Goal: Transaction & Acquisition: Purchase product/service

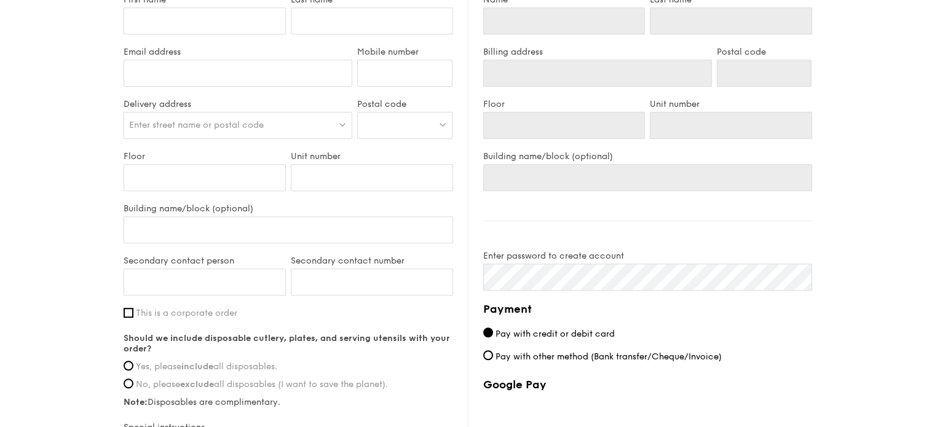
scroll to position [615, 0]
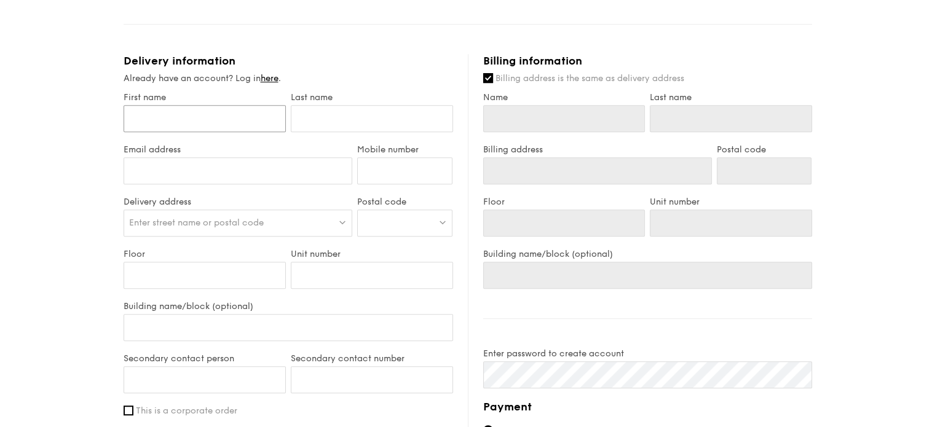
click at [231, 125] on input "First name" at bounding box center [205, 118] width 162 height 27
type input "J"
type input "Ji"
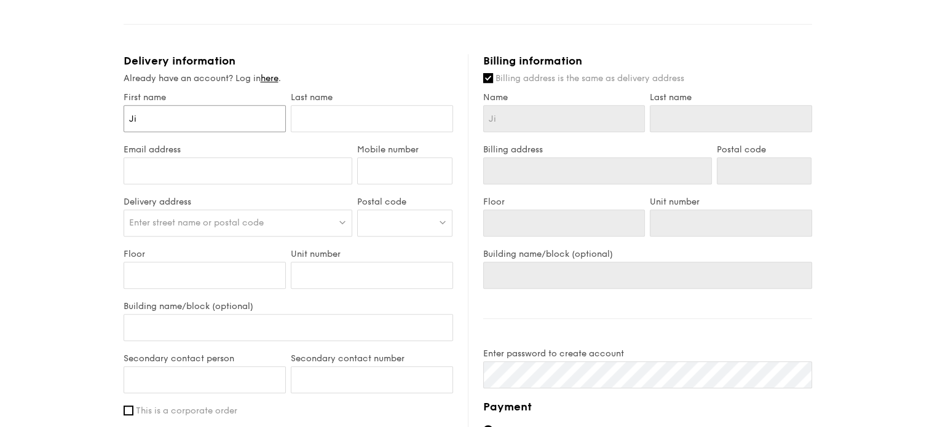
type input "Jia"
type input "Jia H"
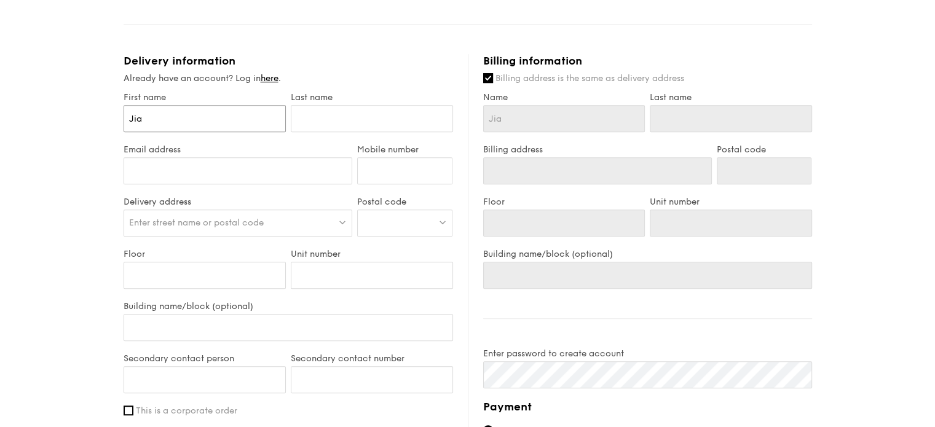
type input "Jia H"
type input "Jia Hu"
type input "Jia Hui"
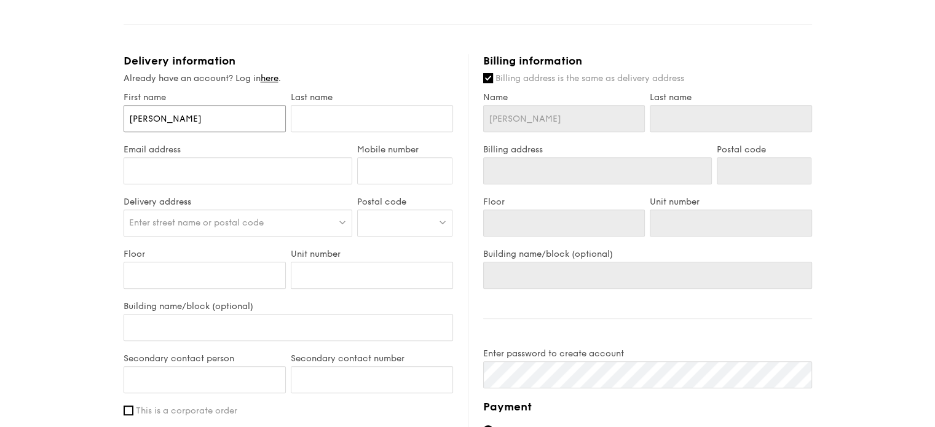
type input "Jia Hui"
type input "h"
type input "ha"
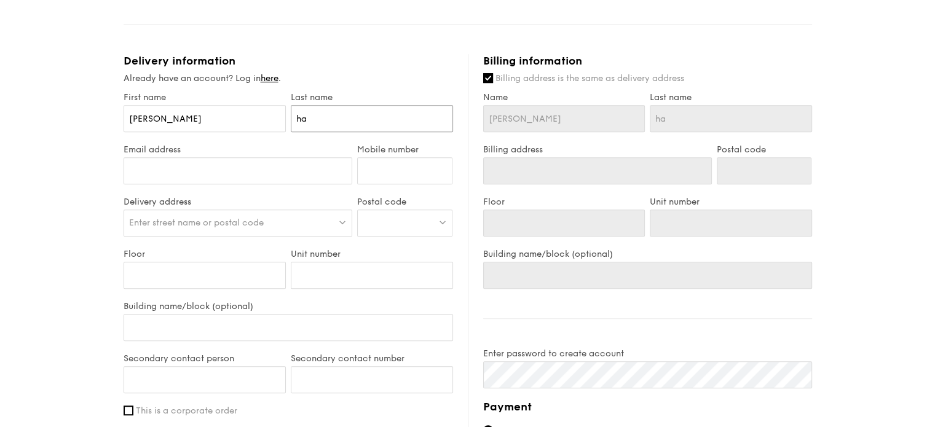
type input "har"
type input "ha"
type input "h"
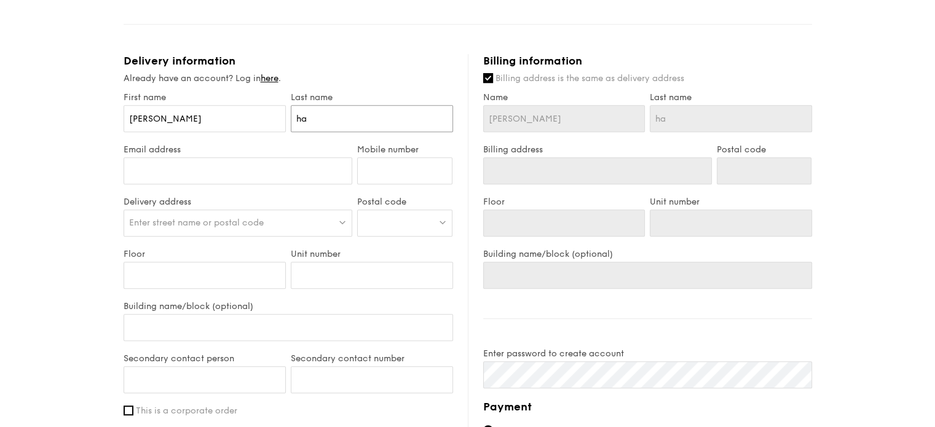
type input "h"
type input "H"
type input "Ha"
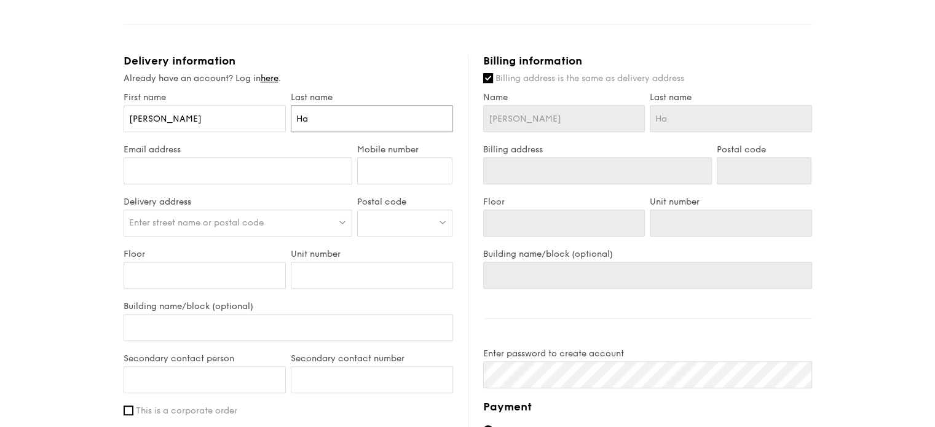
type input "Har"
drag, startPoint x: 218, startPoint y: 170, endPoint x: 233, endPoint y: 169, distance: 15.4
click at [218, 169] on input "Email address" at bounding box center [238, 170] width 229 height 27
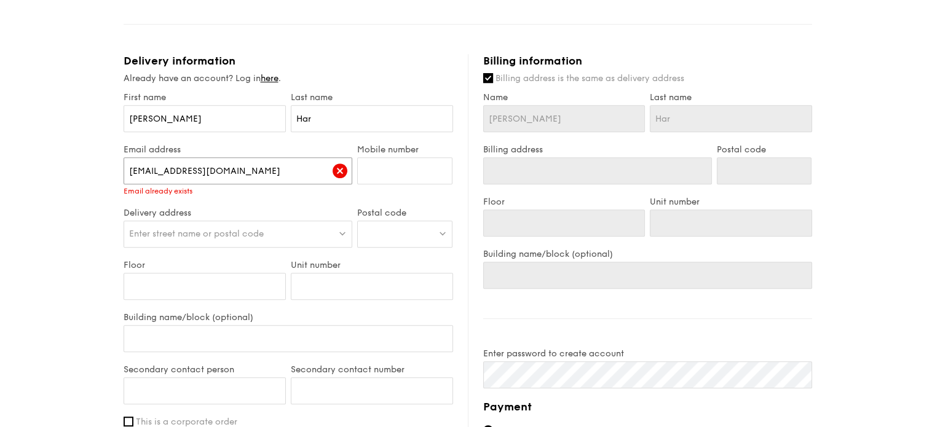
type input "[EMAIL_ADDRESS][DOMAIN_NAME]"
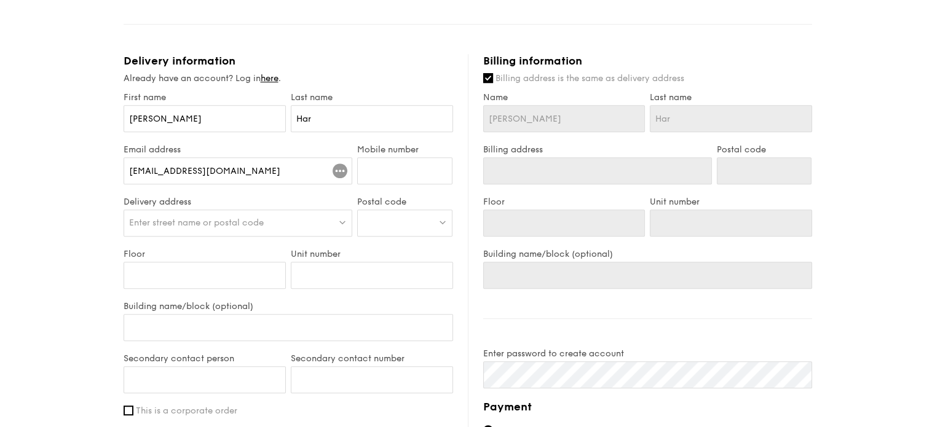
click at [376, 155] on div "Mobile number" at bounding box center [405, 171] width 100 height 52
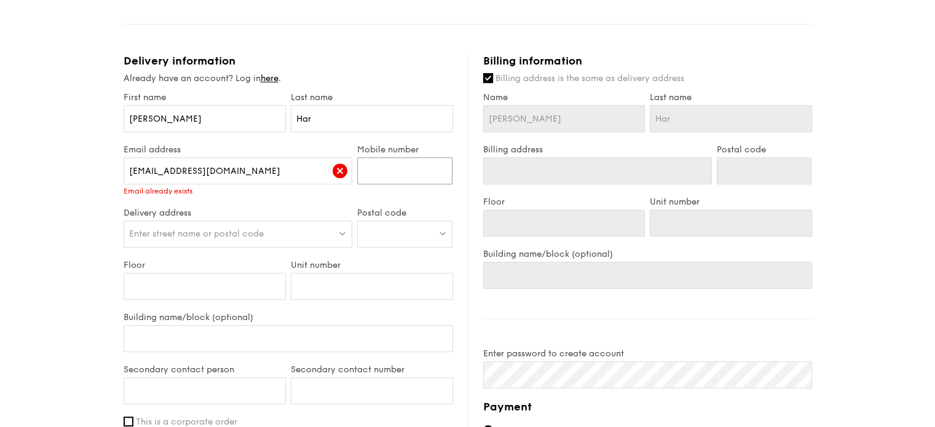
click at [370, 174] on input "Mobile number" at bounding box center [404, 170] width 95 height 27
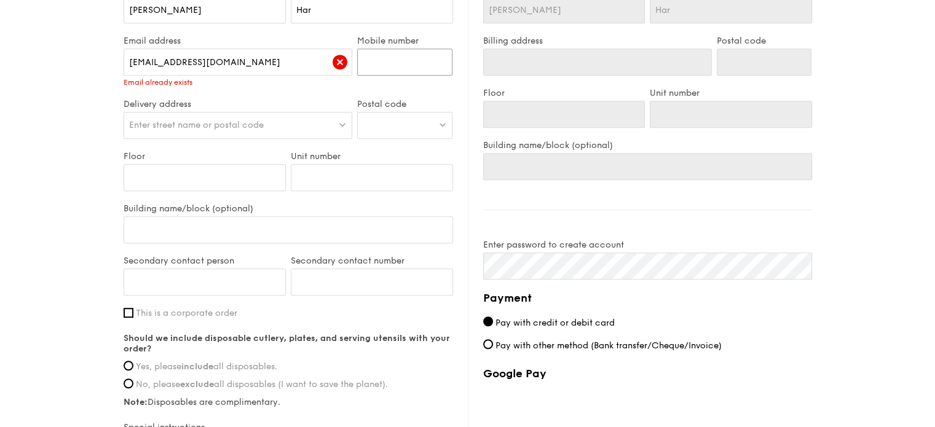
scroll to position [738, 0]
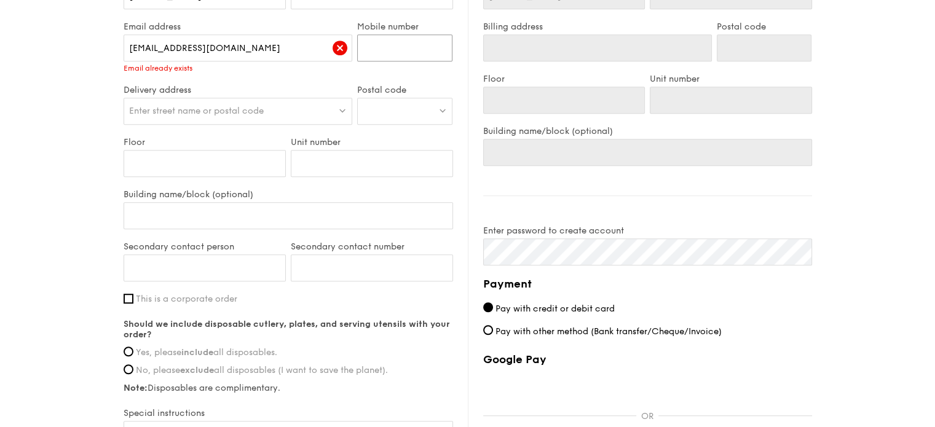
click at [393, 49] on input "Mobile number" at bounding box center [404, 47] width 95 height 27
click at [263, 39] on input "[EMAIL_ADDRESS][DOMAIN_NAME]" at bounding box center [238, 47] width 229 height 27
drag, startPoint x: 250, startPoint y: 46, endPoint x: 58, endPoint y: 56, distance: 192.7
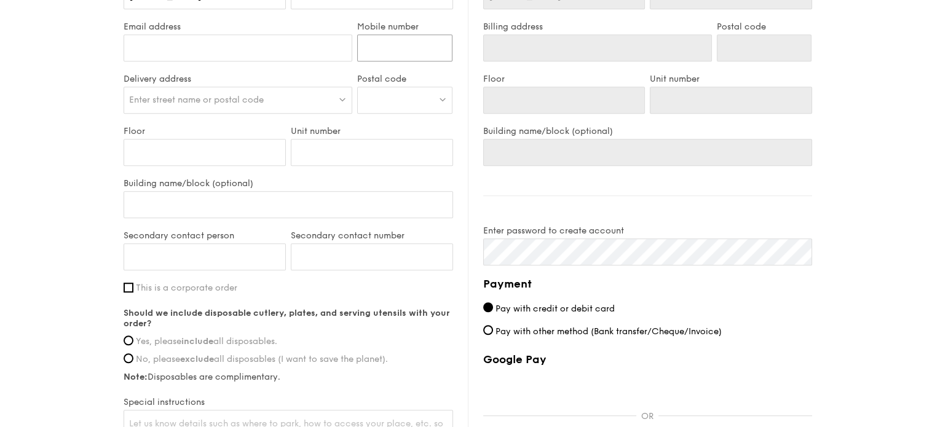
click at [391, 41] on input "Mobile number" at bounding box center [404, 47] width 95 height 27
type input "85187305"
click at [256, 90] on div "Enter street name or postal code" at bounding box center [238, 100] width 229 height 27
type input "D"
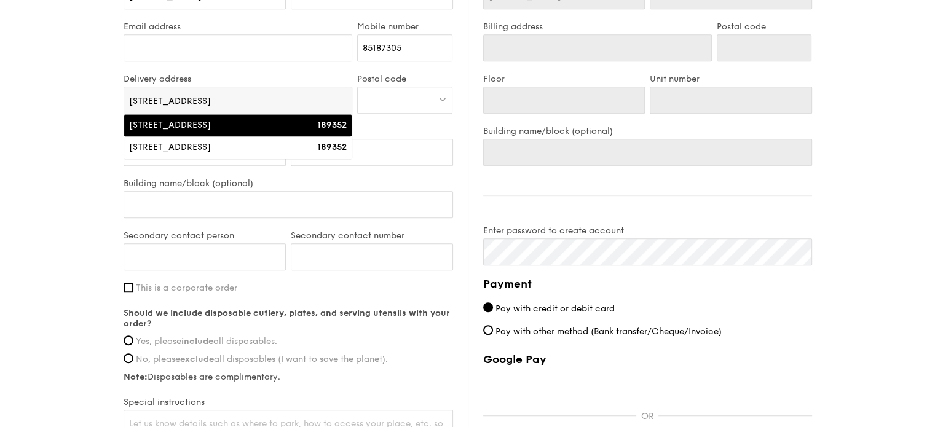
type input "3 Fraser Street #19-21"
click at [389, 88] on div at bounding box center [404, 100] width 95 height 27
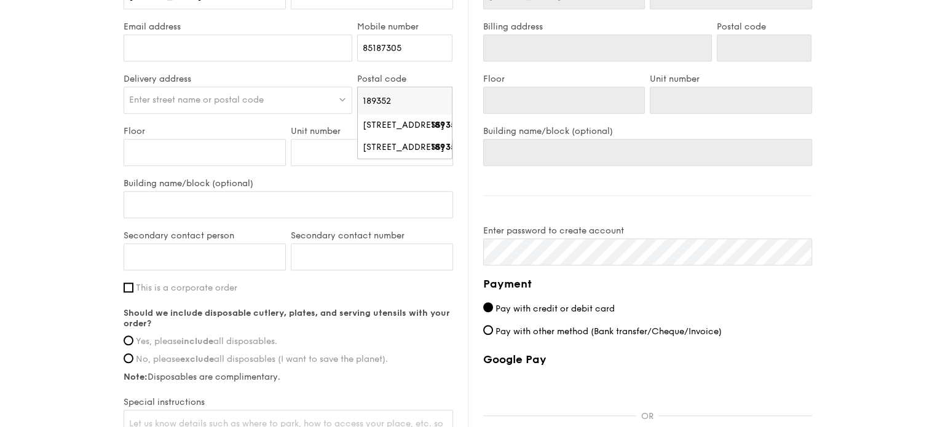
type input "189352"
click at [218, 151] on input "Floor" at bounding box center [205, 152] width 162 height 27
type input "1"
type input "19"
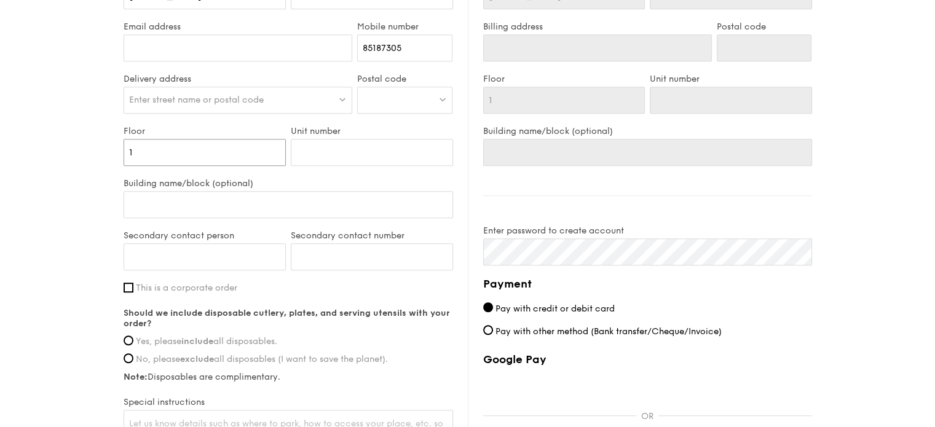
type input "19"
click at [338, 152] on input "Unit number" at bounding box center [372, 152] width 162 height 27
type input "2"
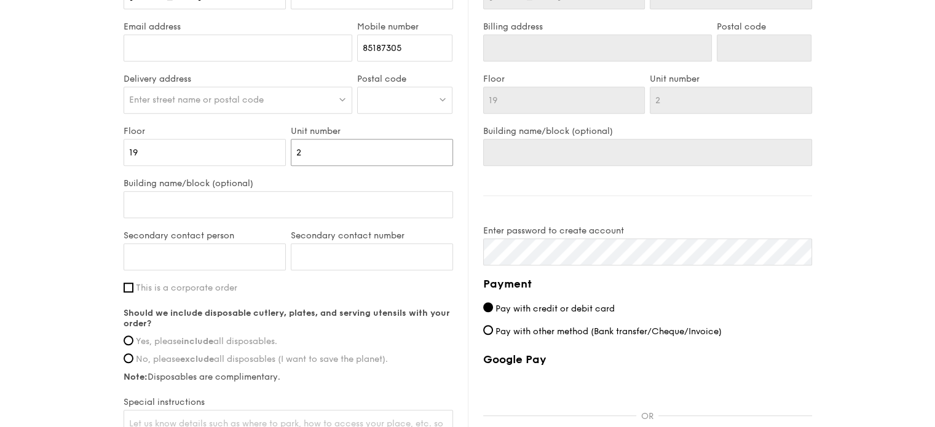
type input "21"
click at [234, 95] on span "Enter street name or postal code" at bounding box center [196, 100] width 135 height 10
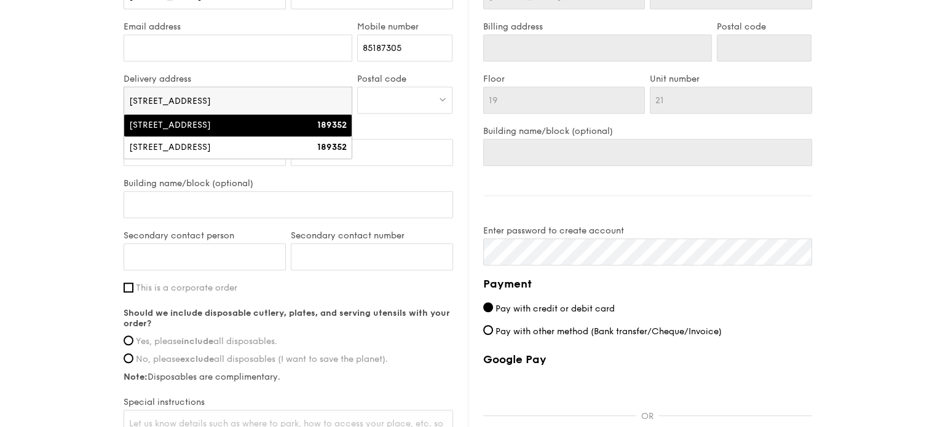
click at [181, 125] on div "3 Fraser Street" at bounding box center [211, 125] width 164 height 12
type input "3 Fraser Street"
type input "189352"
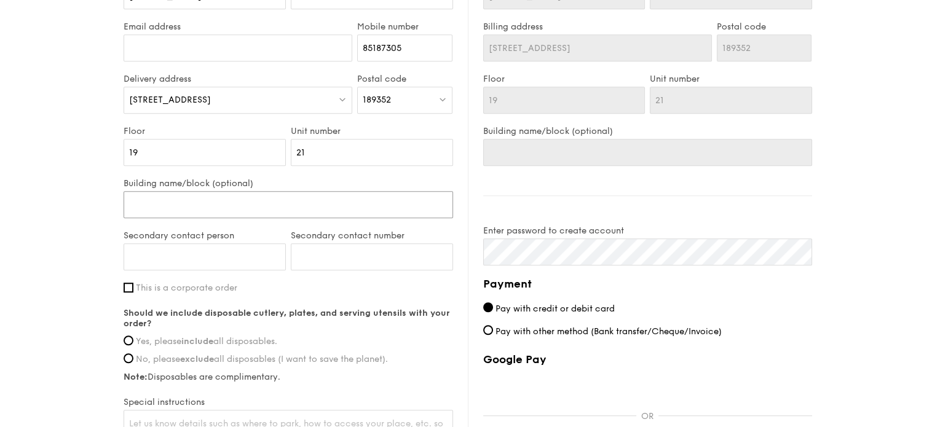
click at [197, 204] on input "Building name/block (optional)" at bounding box center [289, 204] width 330 height 27
type input "D"
type input "DU"
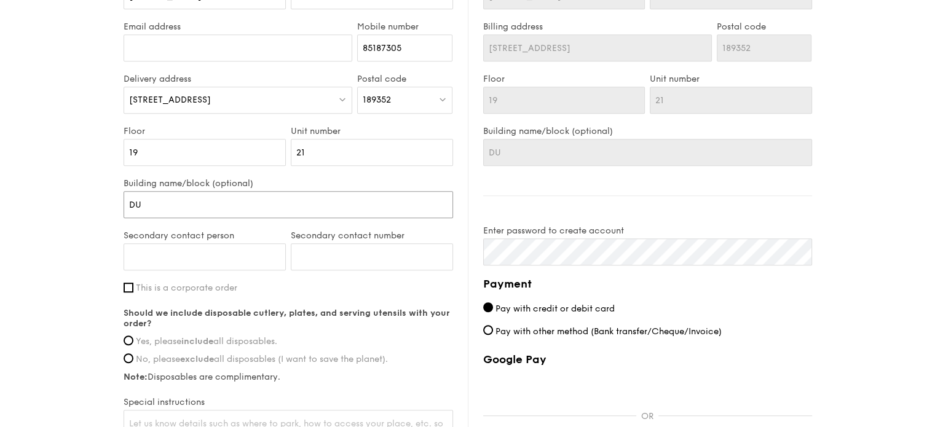
type input "DUO"
type input "DUO T"
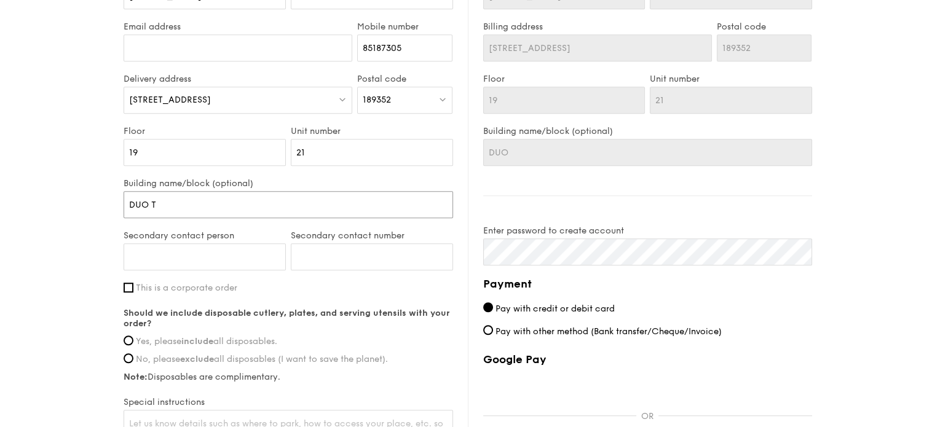
type input "DUO T"
type input "DUO TO"
type input "DUO TOW"
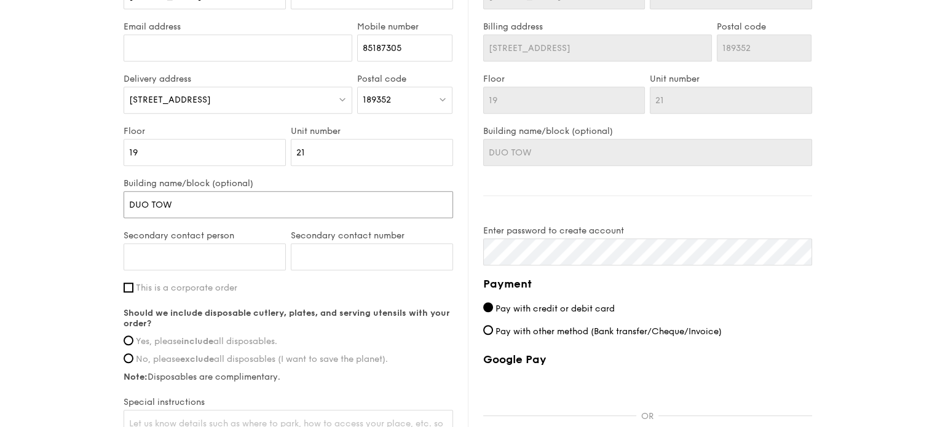
type input "DUO TOWE"
type input "DUO TOWER"
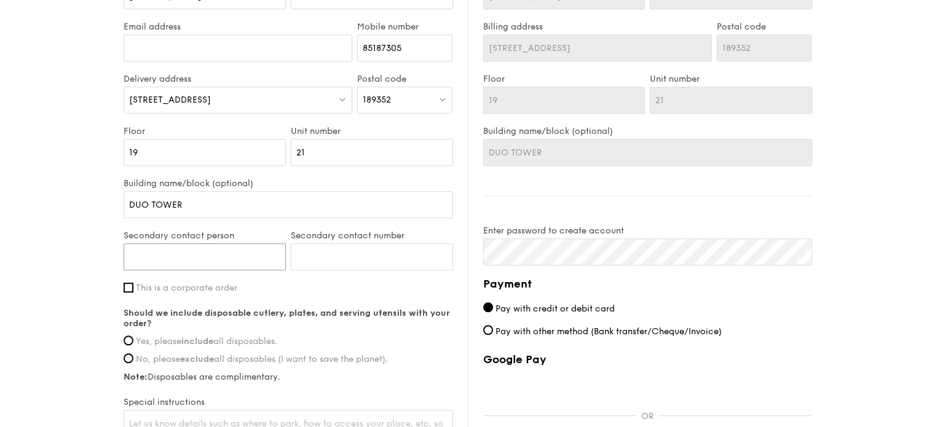
click at [204, 256] on input "Secondary contact person" at bounding box center [205, 257] width 162 height 27
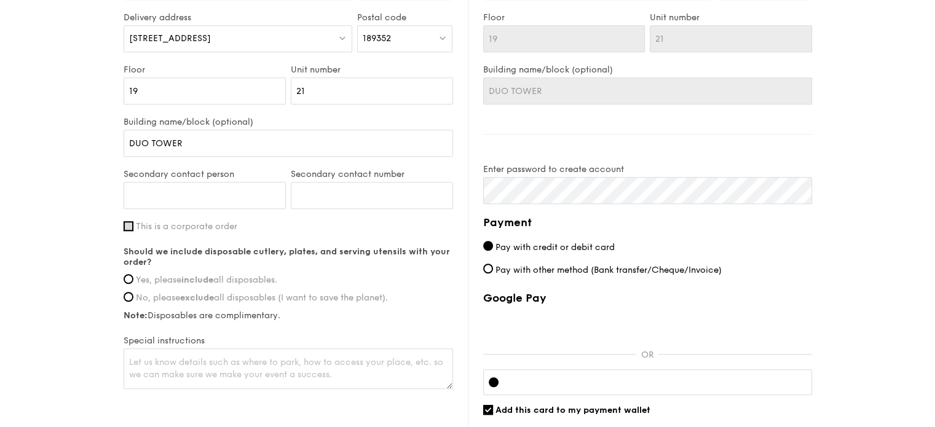
click at [128, 228] on input "This is a corporate order" at bounding box center [129, 226] width 10 height 10
checkbox input "true"
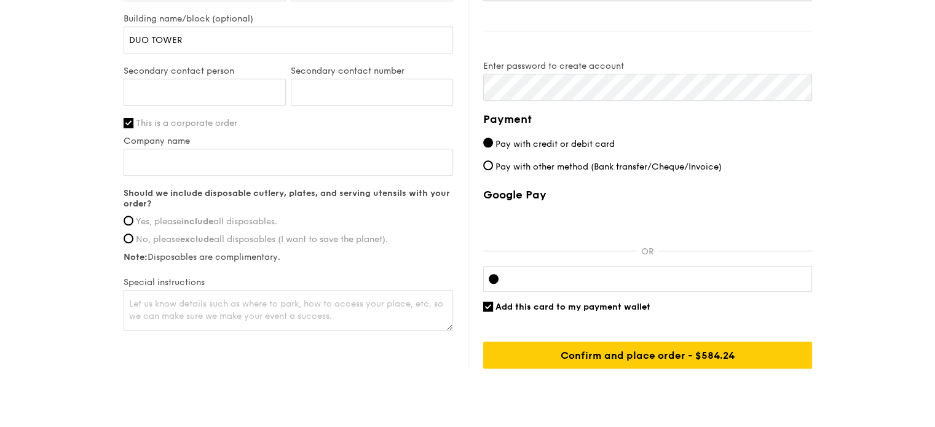
scroll to position [922, 0]
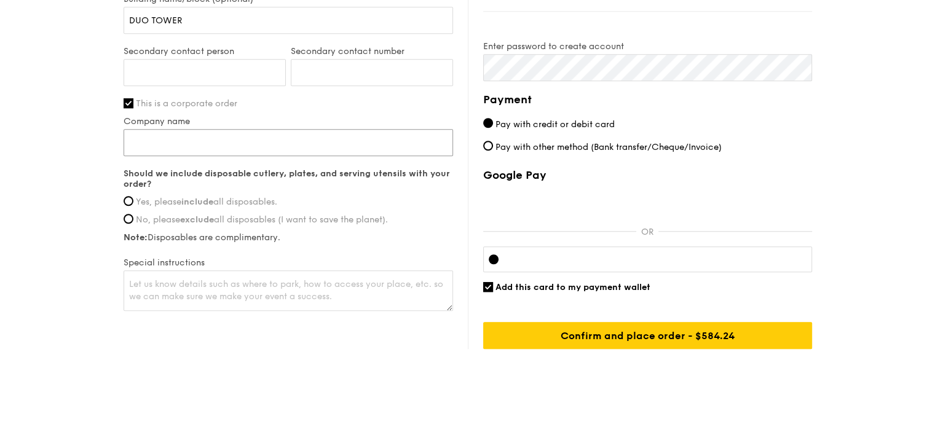
click at [183, 135] on input "Company name" at bounding box center [289, 142] width 330 height 27
type input "Estee Lauder Travel Retailing Inc"
click at [132, 215] on input "No, please exclude all disposables (I want to save the planet)." at bounding box center [129, 219] width 10 height 10
radio input "true"
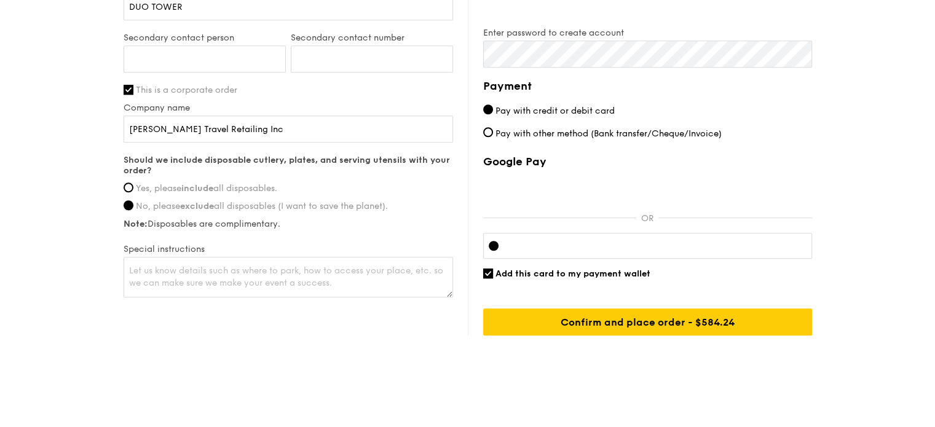
scroll to position [940, 0]
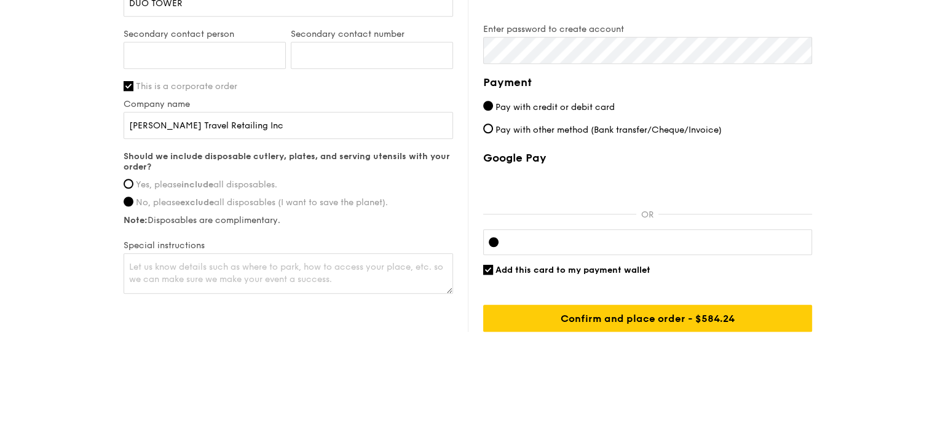
click at [124, 184] on label "Yes, please include all disposables." at bounding box center [289, 185] width 330 height 10
click at [124, 184] on input "Yes, please include all disposables." at bounding box center [129, 184] width 10 height 10
radio input "true"
click at [224, 277] on textarea at bounding box center [289, 273] width 330 height 41
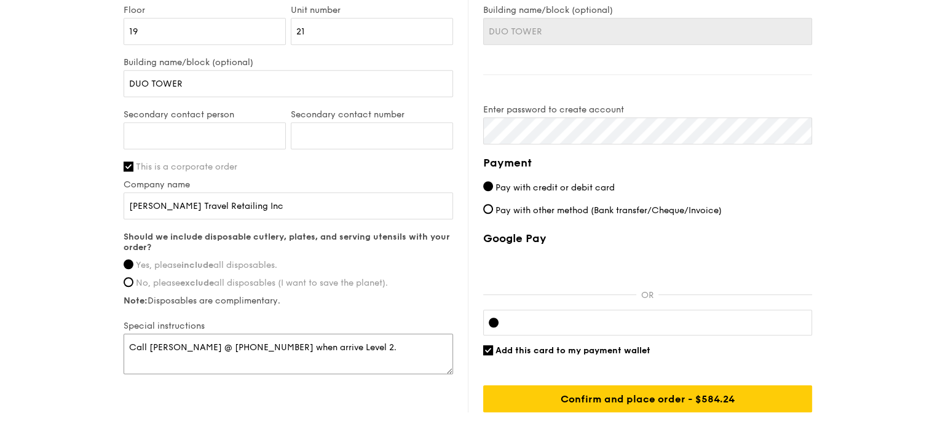
scroll to position [878, 0]
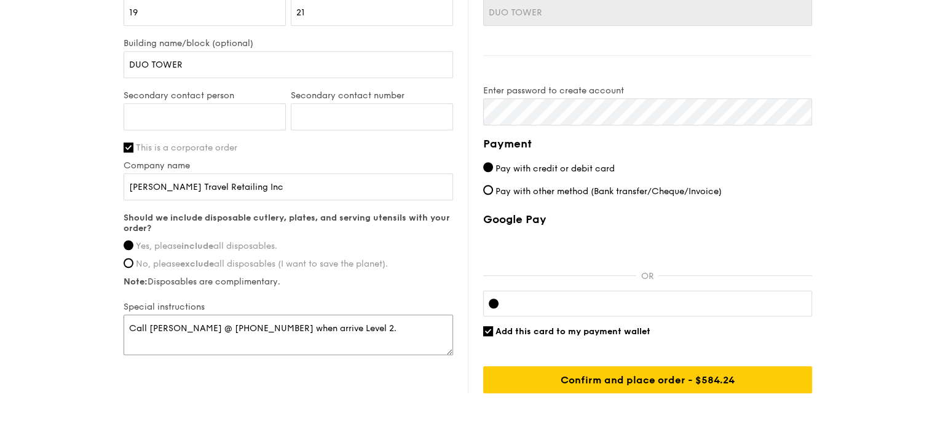
type textarea "Call Jia Hui @ 85187305 when arrive Level 2."
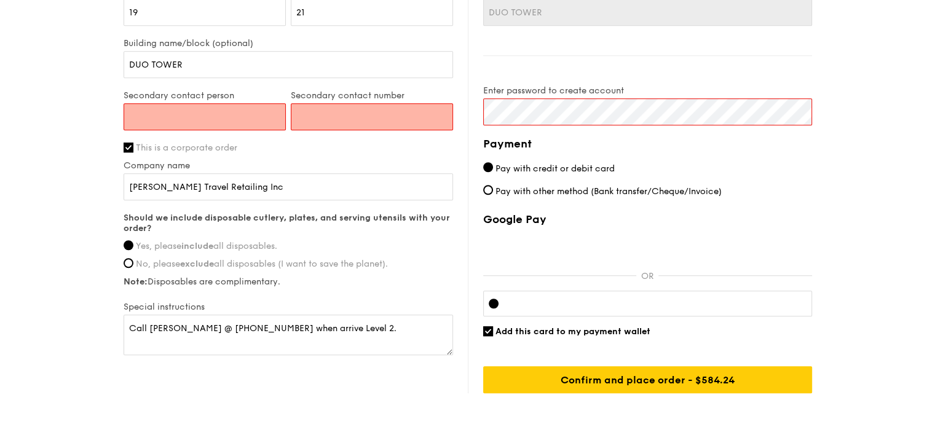
scroll to position [772, 0]
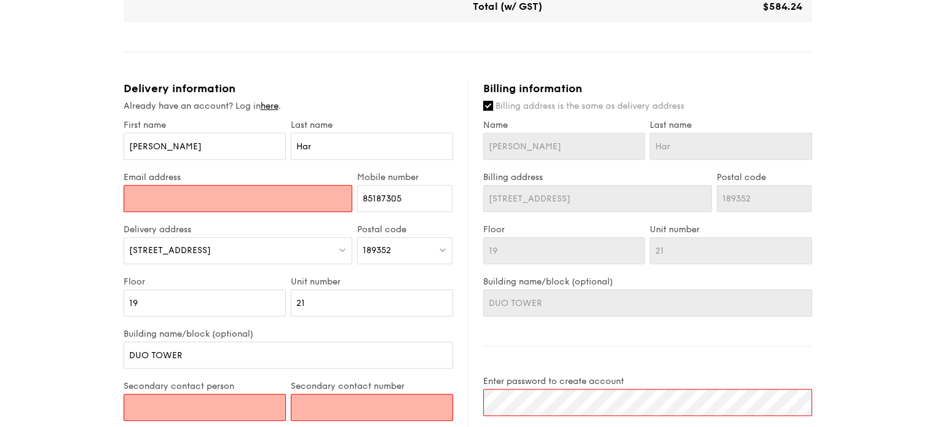
click at [173, 185] on input "Email address" at bounding box center [238, 198] width 229 height 27
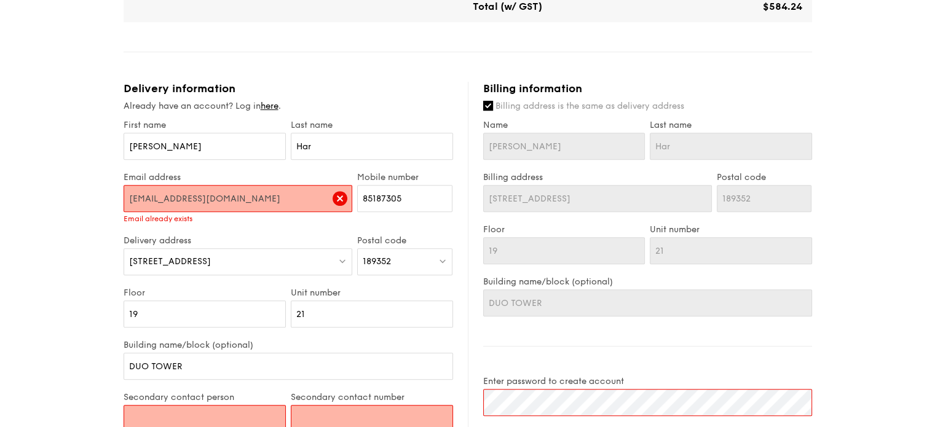
type input "[EMAIL_ADDRESS][DOMAIN_NAME]"
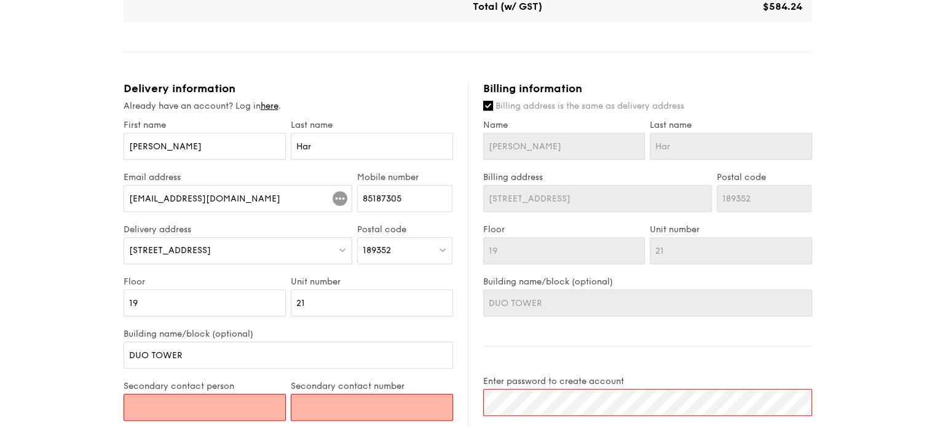
click at [97, 227] on div "1 - Select menu 2 - Select items 3 - Check out Mini Buffet $24.80 /guest ($27.0…" at bounding box center [467, 85] width 935 height 1296
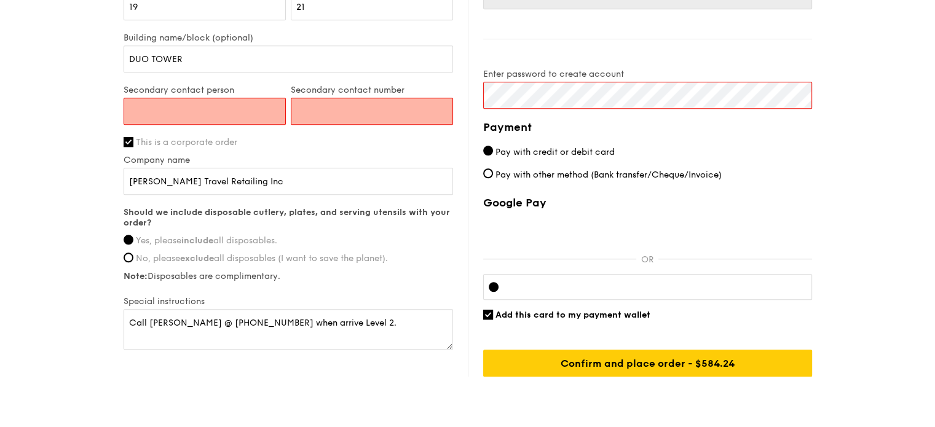
scroll to position [833, 0]
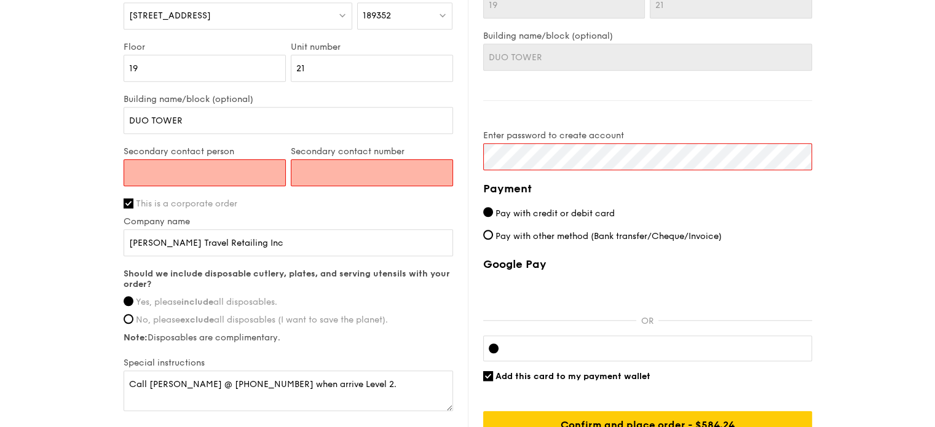
click at [152, 167] on input "Secondary contact person" at bounding box center [205, 172] width 162 height 27
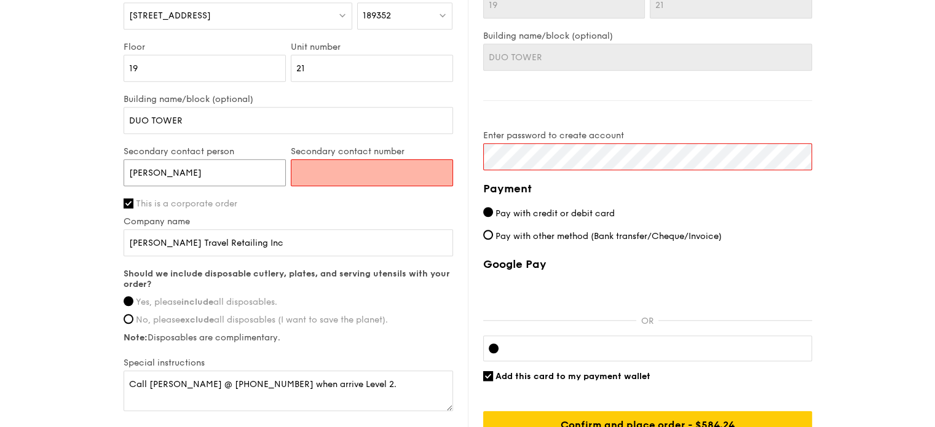
type input "Jenny Cai"
click at [337, 174] on input "Secondary contact number" at bounding box center [372, 172] width 162 height 27
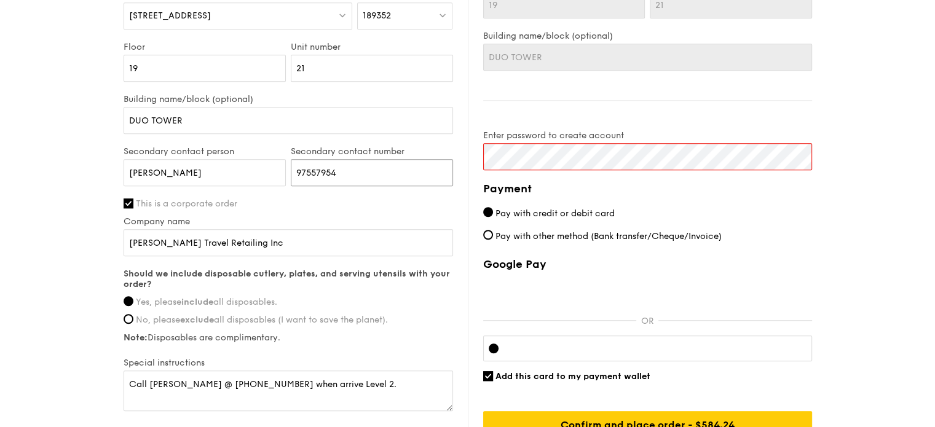
type input "97557954"
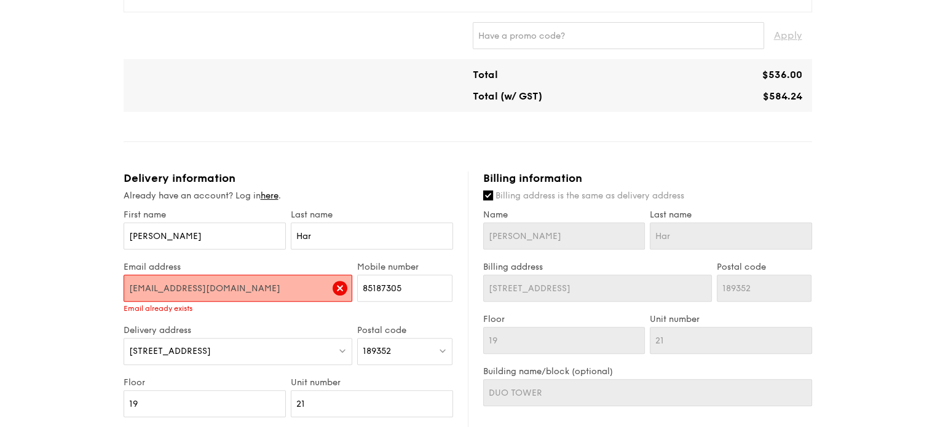
scroll to position [492, 0]
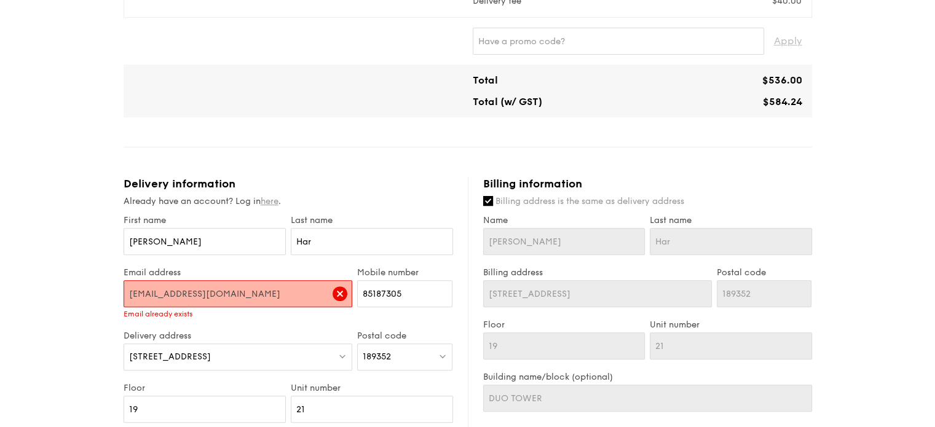
click at [274, 201] on link "here" at bounding box center [270, 201] width 18 height 10
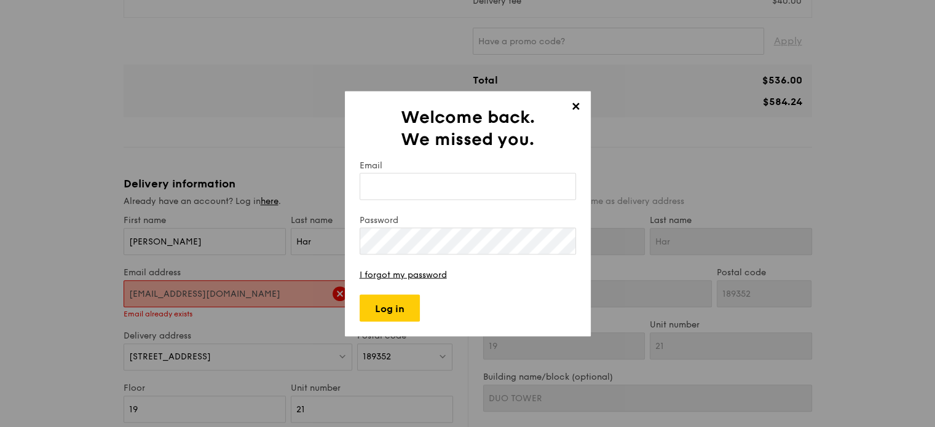
click at [398, 191] on input "Email" at bounding box center [468, 186] width 216 height 27
type input "[EMAIL_ADDRESS][DOMAIN_NAME]"
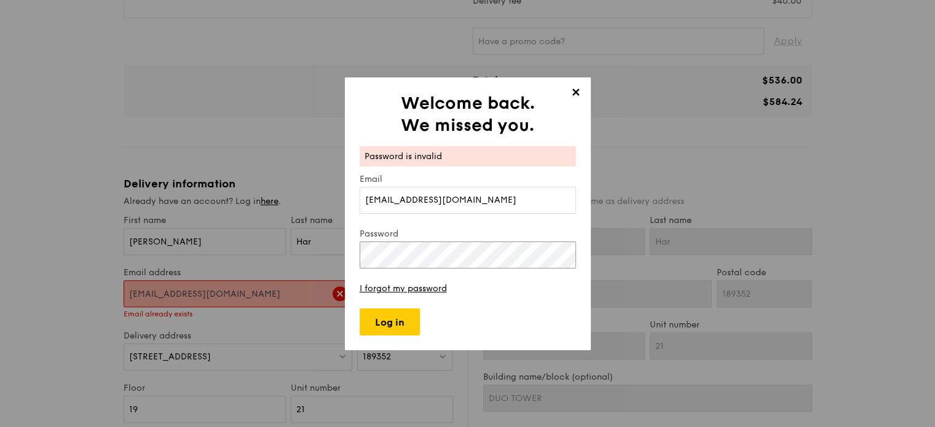
click at [309, 253] on div "✕ Welcome back. We missed you. Password is invalid Email jhar@sg.estee.com Pass…" at bounding box center [467, 213] width 935 height 427
click at [340, 251] on div "✕ Welcome back. We missed you. Password is invalid Email jhar@sg.estee.com Pass…" at bounding box center [467, 213] width 935 height 427
click at [412, 299] on form "Password is invalid Email jhar@sg.estee.com Password I forgot my password Log in" at bounding box center [468, 240] width 216 height 189
click at [416, 290] on link "I forgot my password" at bounding box center [403, 288] width 87 height 10
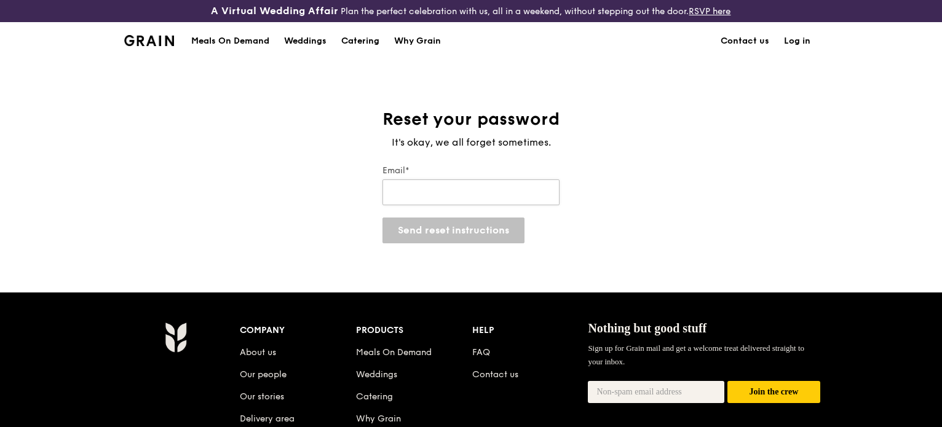
click at [441, 186] on input "Email*" at bounding box center [470, 193] width 177 height 26
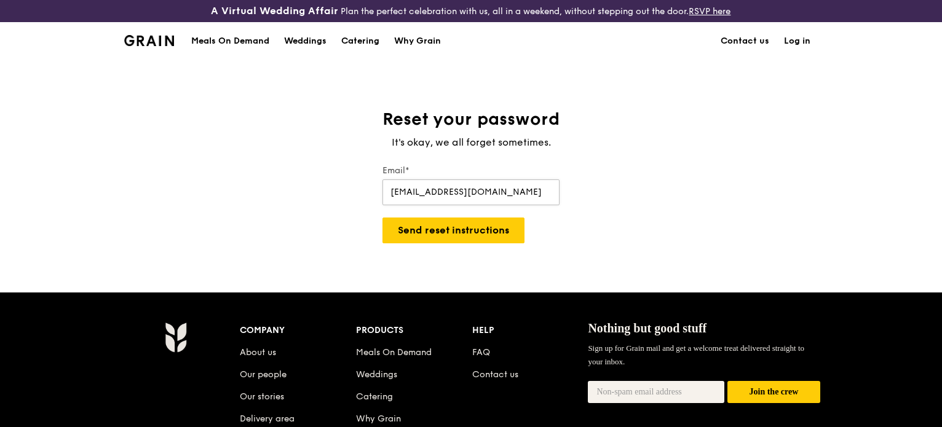
type input "[EMAIL_ADDRESS][DOMAIN_NAME]"
click at [382, 218] on button "Send reset instructions" at bounding box center [453, 231] width 142 height 26
